Goal: Find specific page/section: Find specific page/section

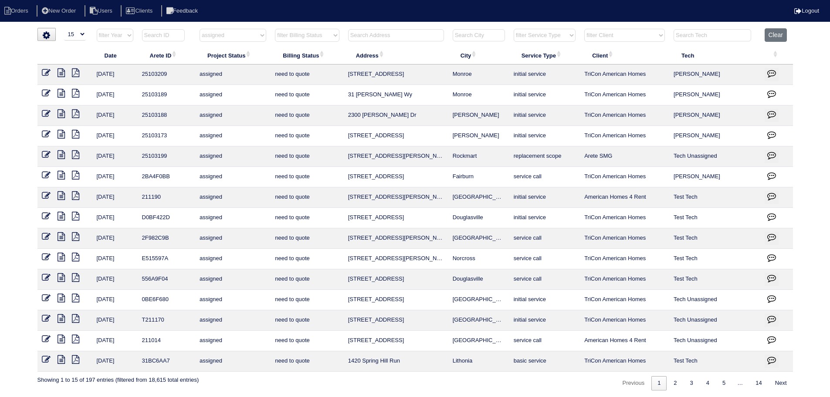
select select "15"
select select "assigned"
click at [376, 37] on input "text" at bounding box center [396, 35] width 96 height 12
click at [273, 38] on th "filter Billing Status -- Any Billing Status -- need to quote quoted need to inv…" at bounding box center [306, 37] width 73 height 18
click at [251, 39] on select "filter Project Status -- Any Project Status -- new order assigned in progress f…" at bounding box center [232, 35] width 67 height 13
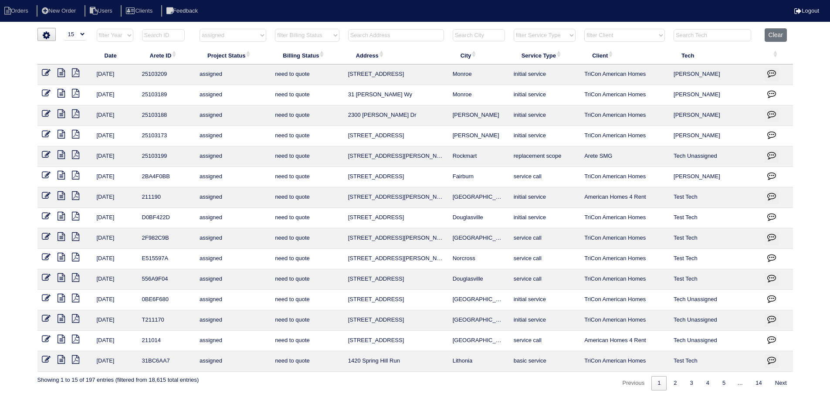
select select
click at [199, 29] on select "filter Project Status -- Any Project Status -- new order assigned in progress f…" at bounding box center [232, 35] width 67 height 13
click at [404, 38] on input "text" at bounding box center [396, 35] width 96 height 12
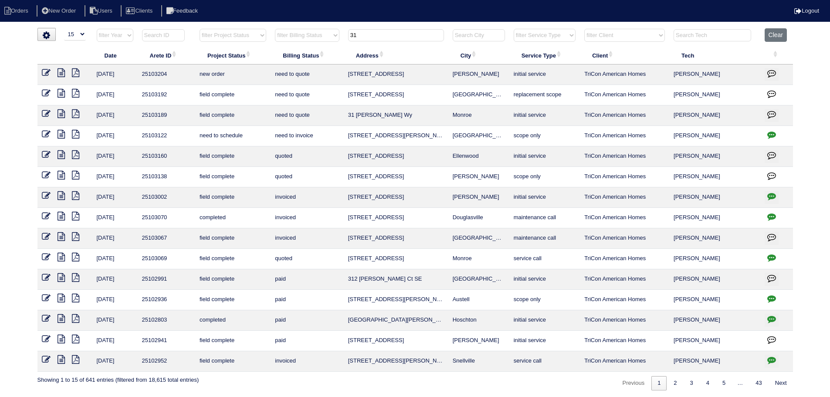
drag, startPoint x: 398, startPoint y: 37, endPoint x: 338, endPoint y: 33, distance: 60.2
click at [338, 33] on tr "filter Year -- Any Year -- 2025 2024 2023 2022 2021 2020 2019 filter Project St…" at bounding box center [414, 37] width 755 height 18
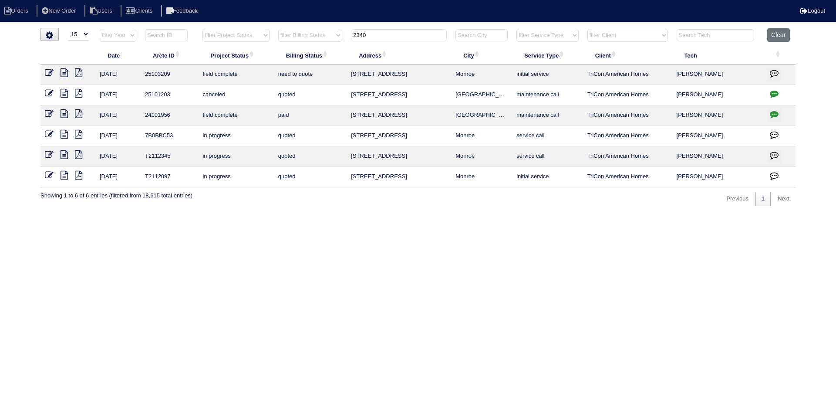
type input "2340"
drag, startPoint x: 395, startPoint y: 42, endPoint x: 346, endPoint y: 39, distance: 48.4
click at [346, 39] on tr "filter Year -- Any Year -- 2025 2024 2023 2022 2021 2020 2019 filter Project St…" at bounding box center [417, 37] width 755 height 18
click at [778, 37] on button "Clear" at bounding box center [778, 34] width 22 height 13
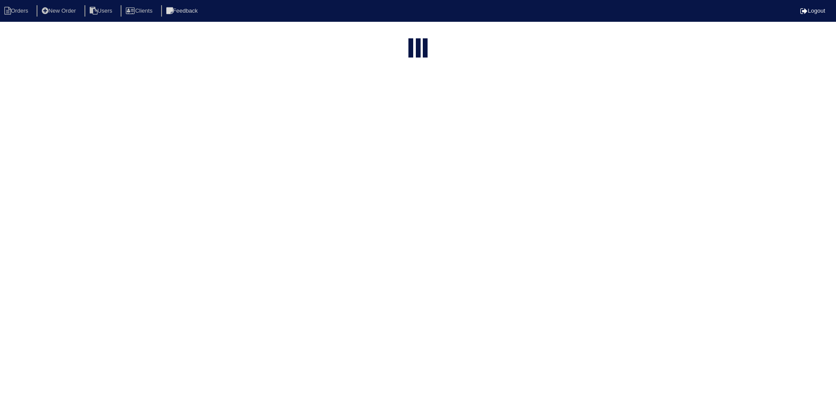
select select "15"
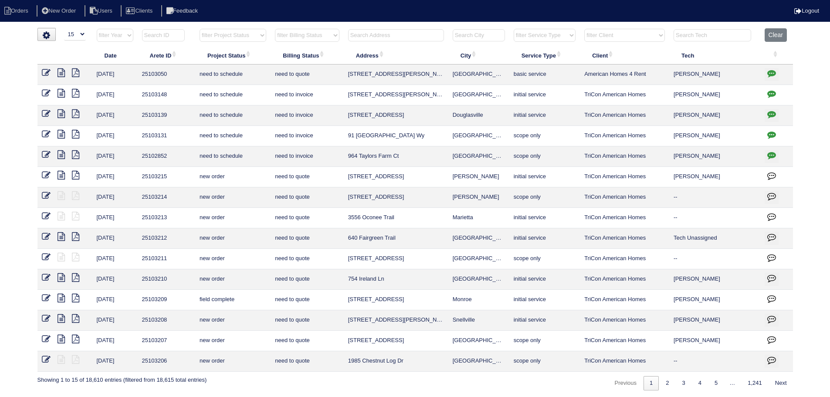
click at [253, 34] on select "filter Project Status -- Any Project Status -- new order assigned in progress f…" at bounding box center [232, 35] width 67 height 13
click at [199, 29] on select "filter Project Status -- Any Project Status -- new order assigned in progress f…" at bounding box center [232, 35] width 67 height 13
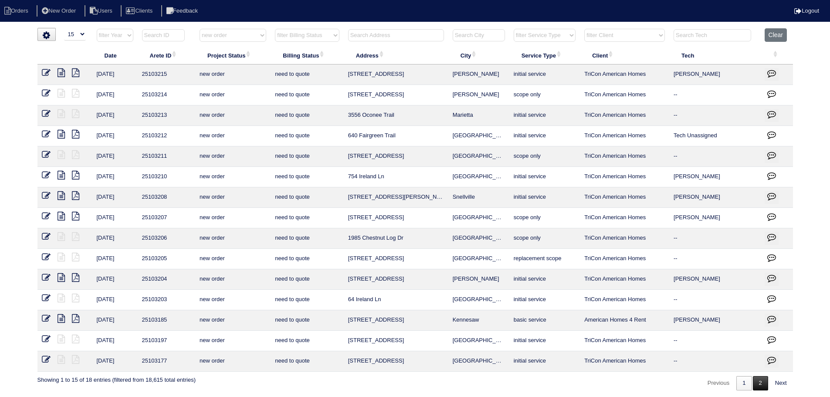
click at [760, 388] on link "2" at bounding box center [759, 383] width 15 height 14
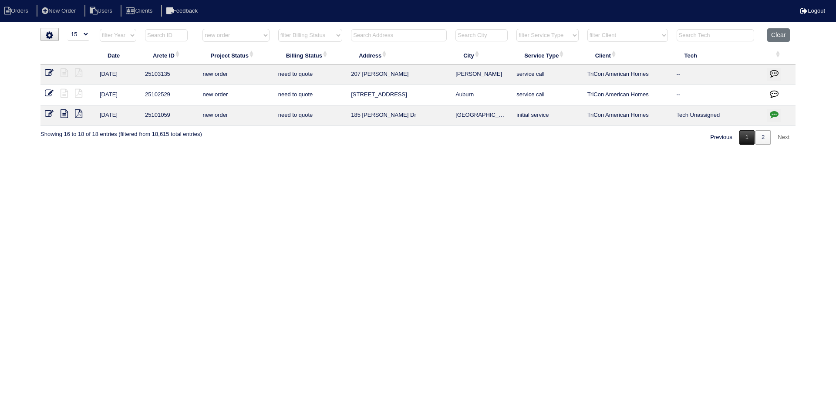
click at [748, 135] on link "1" at bounding box center [746, 137] width 15 height 14
select select "new order"
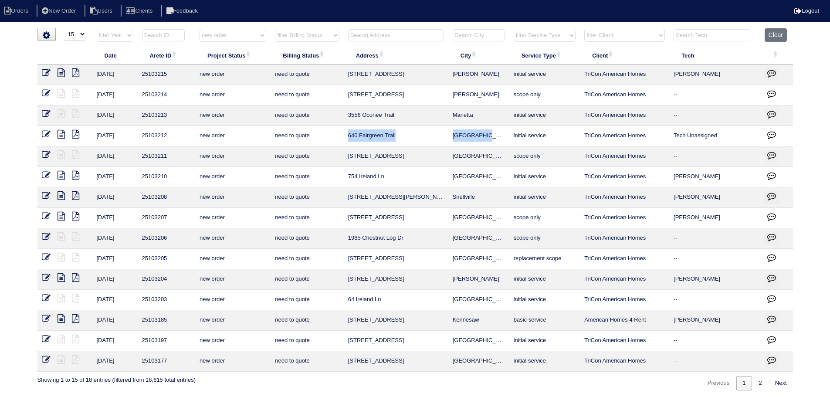
drag, startPoint x: 491, startPoint y: 137, endPoint x: 348, endPoint y: 141, distance: 142.9
click at [348, 141] on tr "[DATE] 25103212 new order need to quote 640 Fairgreen Trail Stockbridge initial…" at bounding box center [414, 136] width 755 height 20
copy tr "640 Fairgreen Trail Stockbridge"
drag, startPoint x: 226, startPoint y: 40, endPoint x: 232, endPoint y: 41, distance: 5.7
click at [227, 40] on select "filter Project Status -- Any Project Status -- new order assigned in progress f…" at bounding box center [232, 35] width 67 height 13
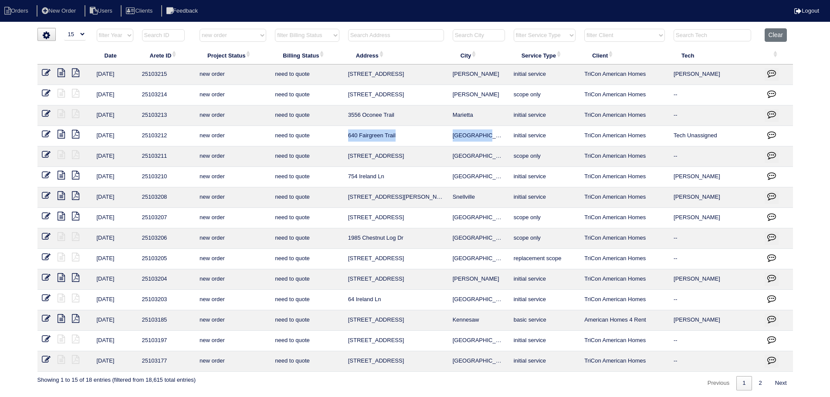
select select
click at [199, 29] on select "filter Project Status -- Any Project Status -- new order assigned in progress f…" at bounding box center [232, 35] width 67 height 13
click at [408, 34] on input "text" at bounding box center [396, 35] width 96 height 12
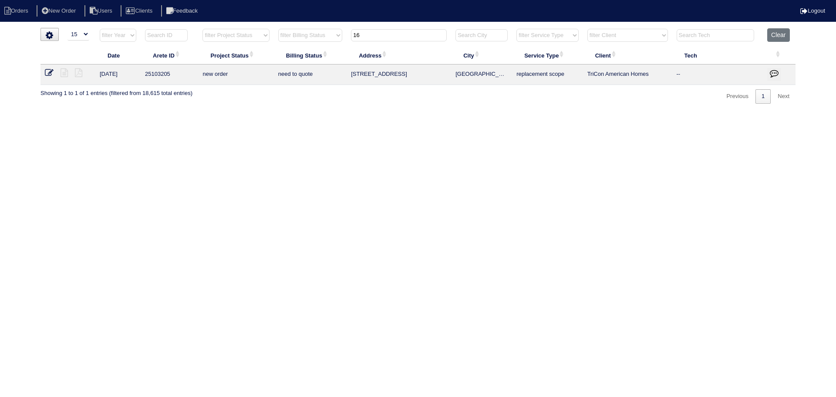
type input "1"
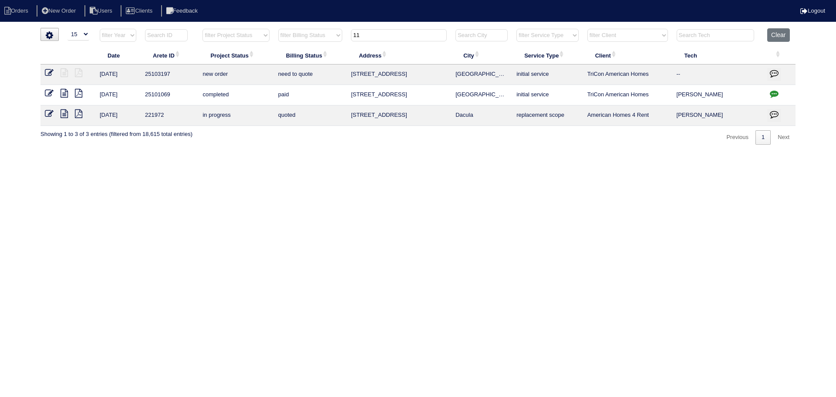
type input "1"
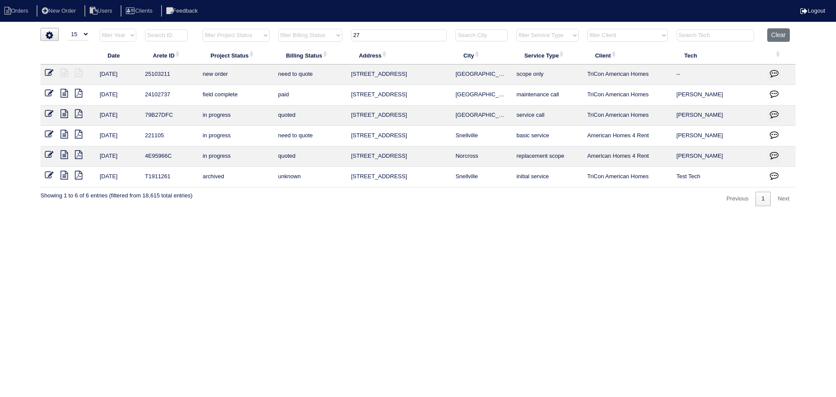
type input "2"
